Goal: Register for event/course

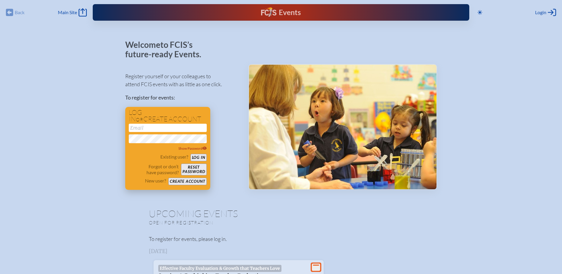
type input "[EMAIL_ADDRESS][DOMAIN_NAME]"
click at [194, 158] on button "Log in" at bounding box center [199, 157] width 16 height 7
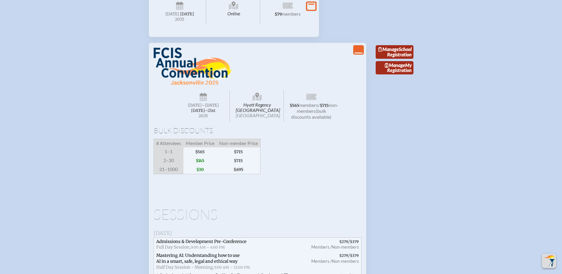
scroll to position [991, 0]
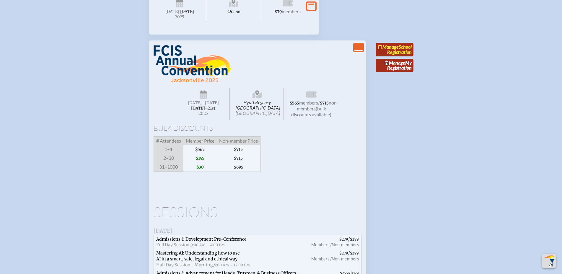
click at [398, 56] on link "Manage School Registration" at bounding box center [395, 50] width 38 height 14
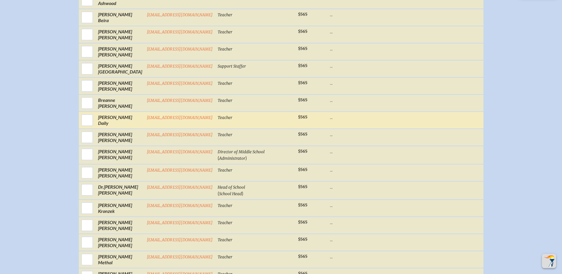
scroll to position [300, 0]
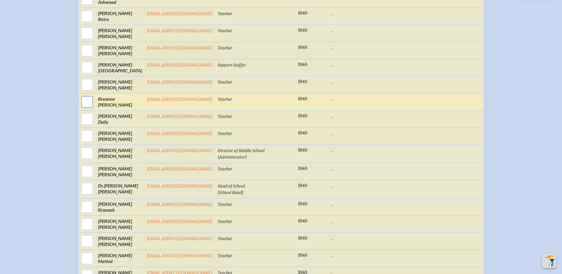
click at [90, 108] on input "checkbox" at bounding box center [87, 102] width 15 height 15
checkbox input "true"
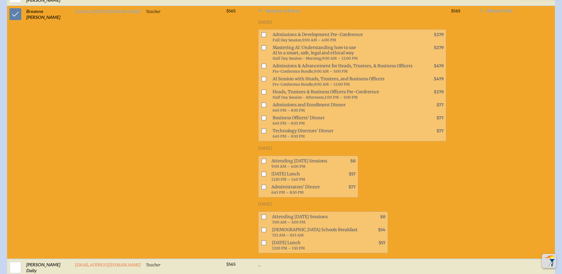
scroll to position [396, 0]
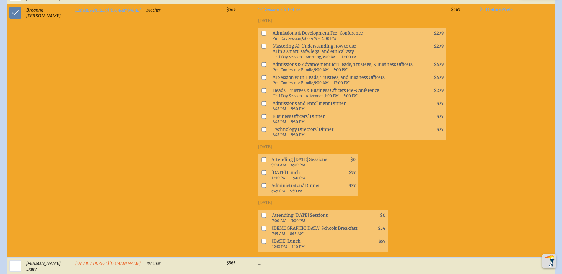
click at [261, 162] on input "checkbox" at bounding box center [263, 159] width 5 height 5
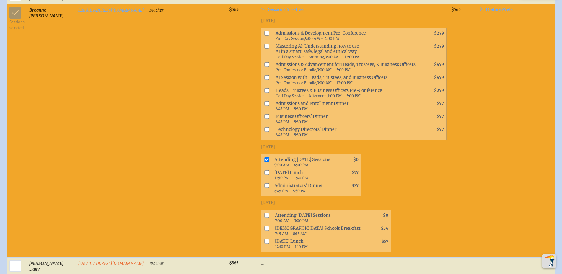
click at [264, 162] on input "checkbox" at bounding box center [266, 159] width 5 height 5
checkbox input "false"
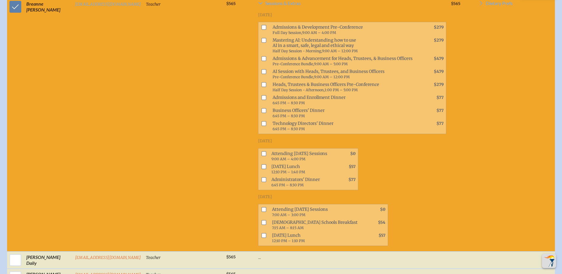
scroll to position [404, 0]
